Goal: Go to known website: Access a specific website the user already knows

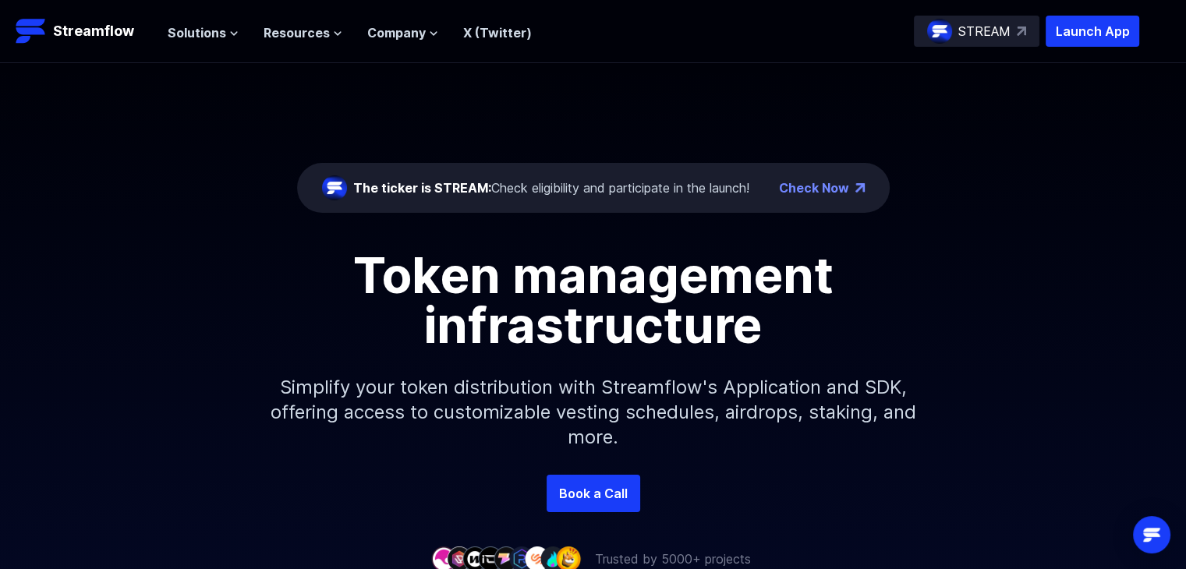
click at [959, 29] on p "STREAM" at bounding box center [984, 31] width 52 height 19
click at [1092, 30] on p "Launch App" at bounding box center [1093, 31] width 94 height 31
